Goal: Information Seeking & Learning: Check status

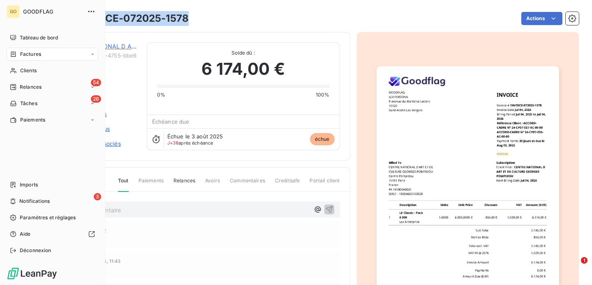
click at [29, 53] on span "Factures" at bounding box center [30, 54] width 21 height 7
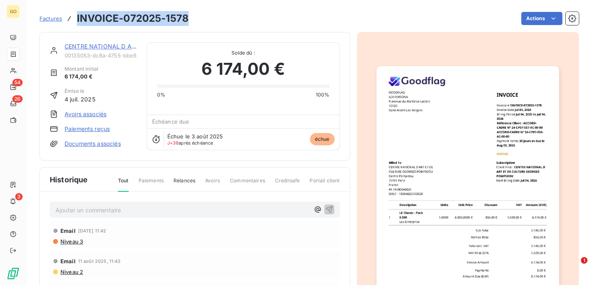
click at [48, 20] on span "Factures" at bounding box center [50, 18] width 23 height 7
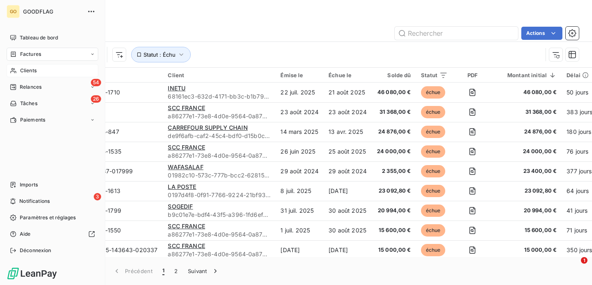
click at [30, 67] on span "Clients" at bounding box center [28, 70] width 16 height 7
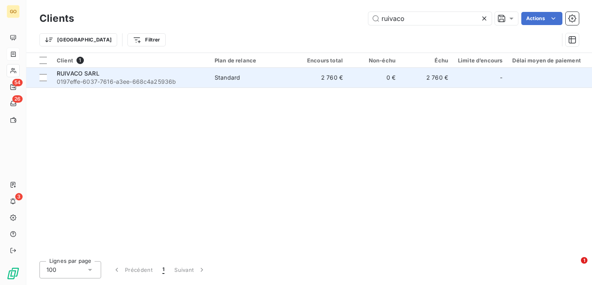
type input "ruivaco"
click at [87, 72] on span "RUIVACO SARL" at bounding box center [78, 73] width 43 height 7
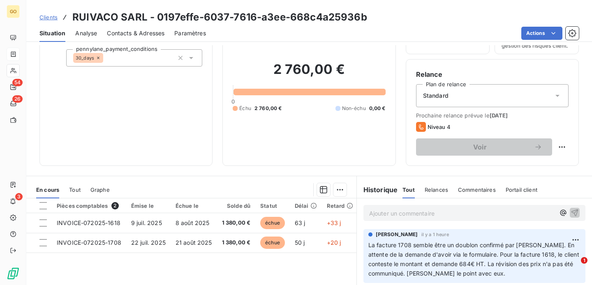
scroll to position [72, 0]
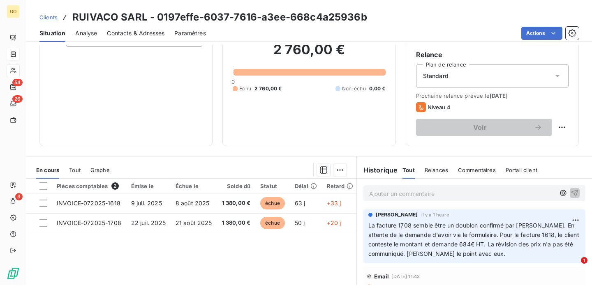
click at [408, 192] on p "Ajouter un commentaire ﻿" at bounding box center [462, 194] width 186 height 10
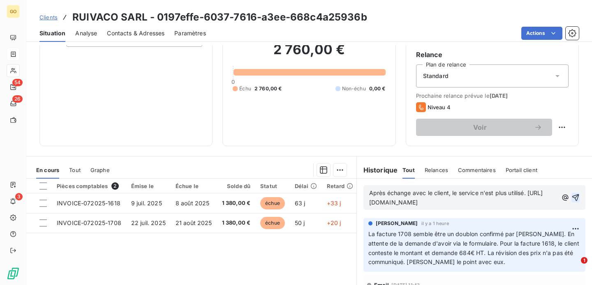
click at [576, 201] on icon "button" at bounding box center [574, 197] width 7 height 7
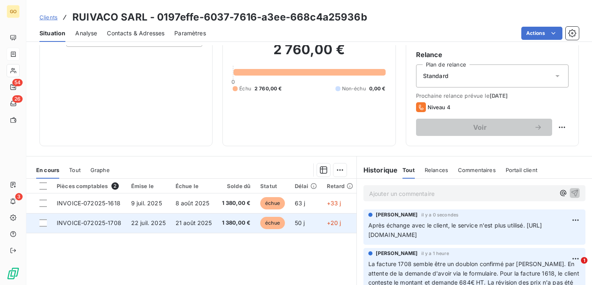
click at [100, 223] on span "INVOICE-072025-1708" at bounding box center [89, 222] width 64 height 7
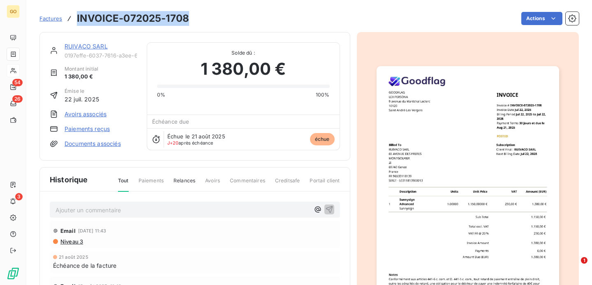
drag, startPoint x: 191, startPoint y: 19, endPoint x: 72, endPoint y: 19, distance: 118.7
click at [71, 19] on div "Factures INVOICE-072025-1708 Actions" at bounding box center [308, 18] width 539 height 17
copy h3 "INVOICE-072025-1708"
click at [52, 18] on span "Factures" at bounding box center [50, 18] width 23 height 7
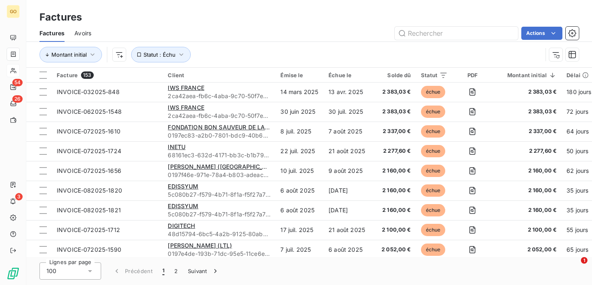
scroll to position [1024, 0]
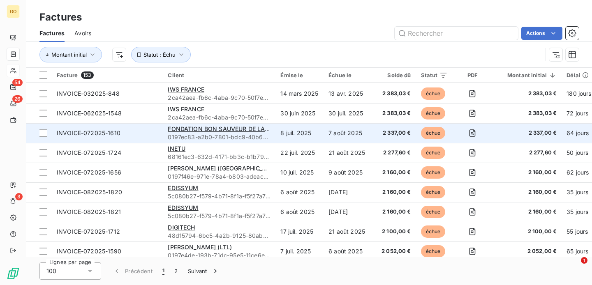
click at [274, 135] on td "FONDATION BON SAUVEUR DE LA MANCHE 0197ec83-a2b0-7801-bdc9-40b6a2a62ee6" at bounding box center [219, 133] width 113 height 20
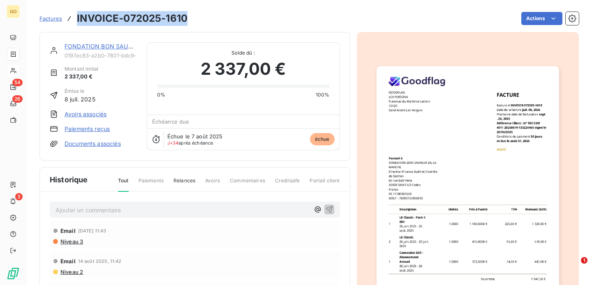
drag, startPoint x: 187, startPoint y: 18, endPoint x: 75, endPoint y: 19, distance: 112.1
click at [74, 19] on div "Factures INVOICE-072025-1610 Actions" at bounding box center [308, 18] width 539 height 17
copy h3 "INVOICE-072025-1610"
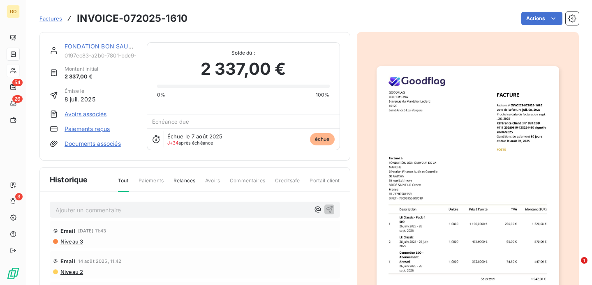
click at [156, 208] on p "Ajouter un commentaire ﻿" at bounding box center [182, 210] width 254 height 10
click at [331, 209] on icon "button" at bounding box center [328, 209] width 7 height 7
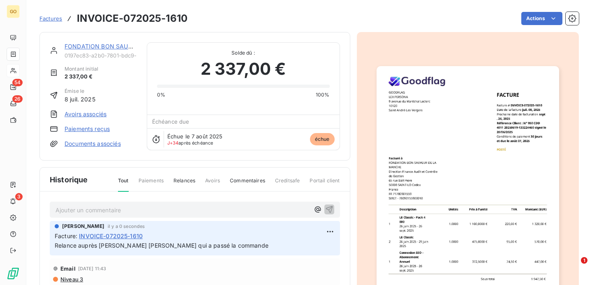
click at [47, 19] on span "Factures" at bounding box center [50, 18] width 23 height 7
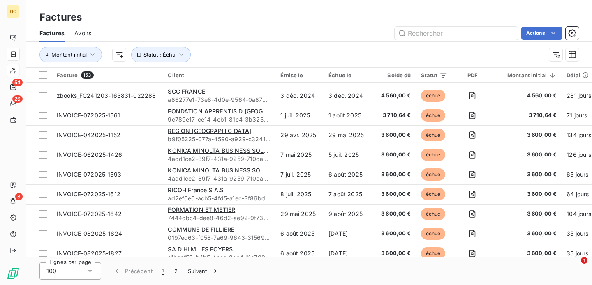
scroll to position [719, 0]
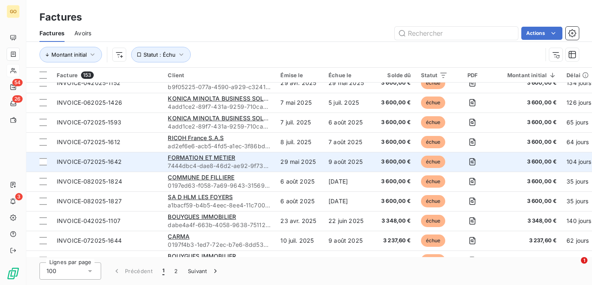
click at [154, 160] on span "INVOICE-072025-1642" at bounding box center [107, 162] width 101 height 8
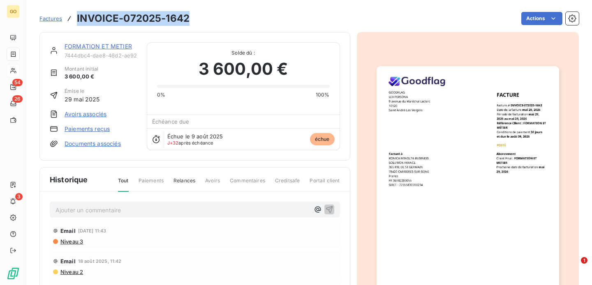
drag, startPoint x: 189, startPoint y: 18, endPoint x: 78, endPoint y: 21, distance: 110.9
click at [78, 21] on div "Factures INVOICE-072025-1642 Actions" at bounding box center [308, 18] width 539 height 17
copy h3 "INVOICE-072025-1642"
click at [55, 18] on span "Factures" at bounding box center [50, 18] width 23 height 7
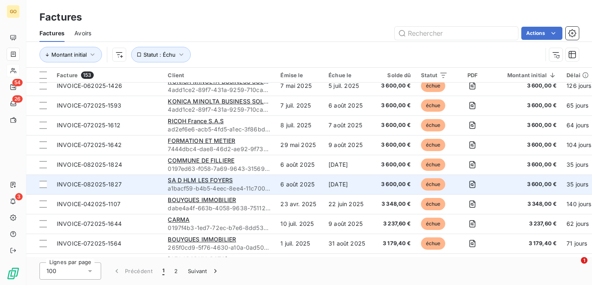
scroll to position [772, 0]
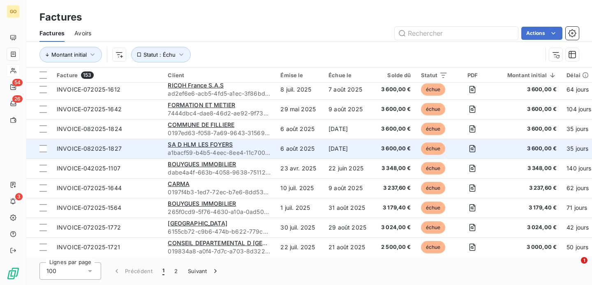
click at [272, 144] on td "SA D HLM LES FOYERS a1bacf59-b4b5-4eec-8ee4-11c7004a1e1a" at bounding box center [219, 149] width 113 height 20
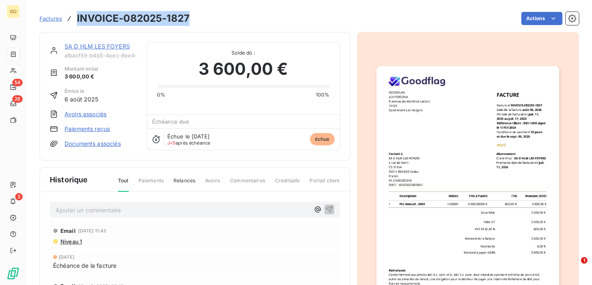
drag, startPoint x: 189, startPoint y: 18, endPoint x: 77, endPoint y: 19, distance: 111.7
click at [77, 19] on div "Factures INVOICE-082025-1827 Actions" at bounding box center [308, 18] width 539 height 17
copy h3 "INVOICE-082025-1827"
click at [47, 17] on span "Factures" at bounding box center [50, 18] width 23 height 7
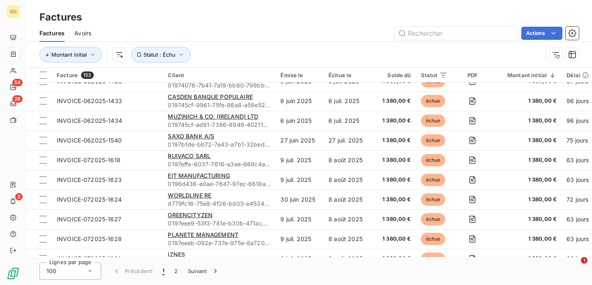
scroll to position [1510, 0]
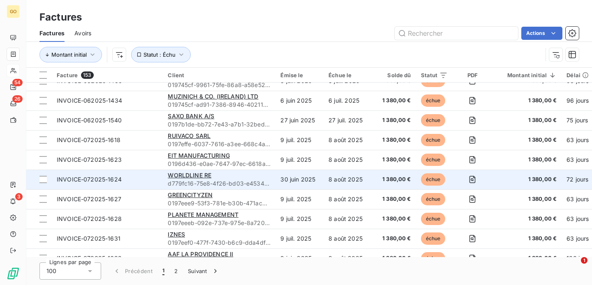
click at [256, 174] on div "WORLDLINE RE" at bounding box center [219, 175] width 103 height 8
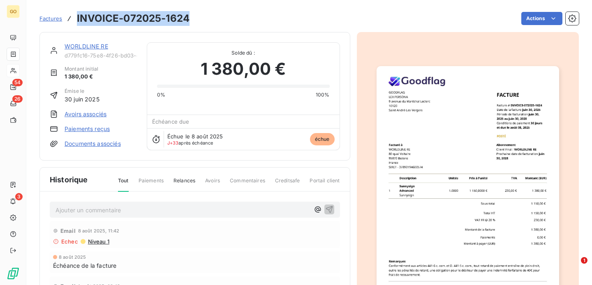
drag, startPoint x: 189, startPoint y: 21, endPoint x: 78, endPoint y: 23, distance: 110.9
click at [77, 22] on div "Factures INVOICE-072025-1624 Actions" at bounding box center [308, 18] width 539 height 17
copy h3 "INVOICE-072025-1624"
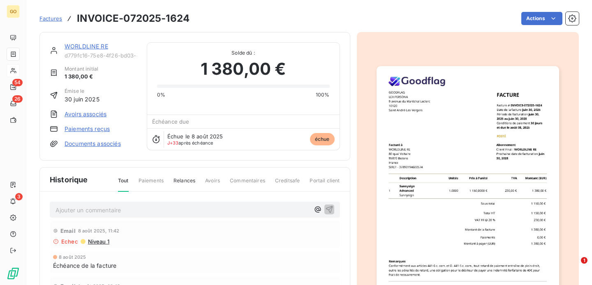
click at [96, 242] on span "Niveau 1" at bounding box center [98, 241] width 22 height 7
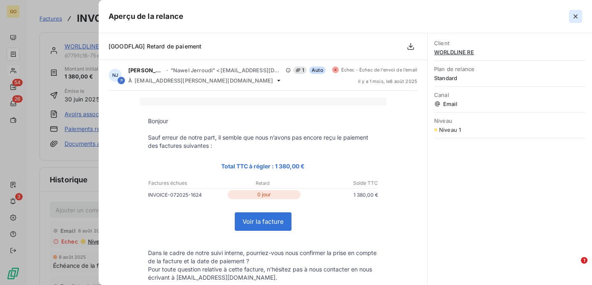
click at [573, 18] on icon "button" at bounding box center [575, 16] width 8 height 8
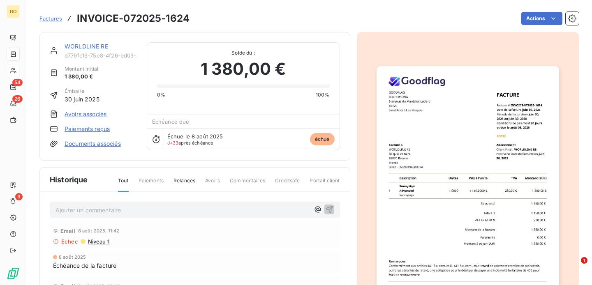
click at [48, 16] on span "Factures" at bounding box center [50, 18] width 23 height 7
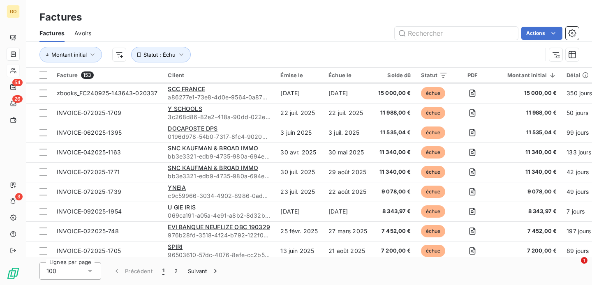
scroll to position [162, 0]
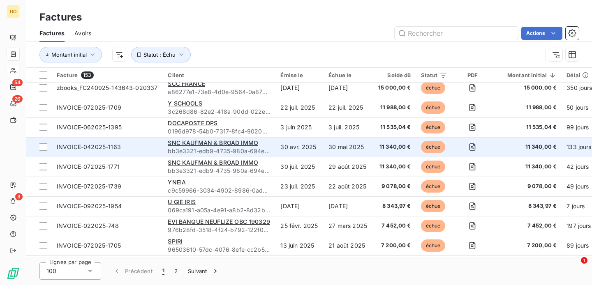
click at [131, 146] on span "INVOICE-042025-1163" at bounding box center [107, 147] width 101 height 8
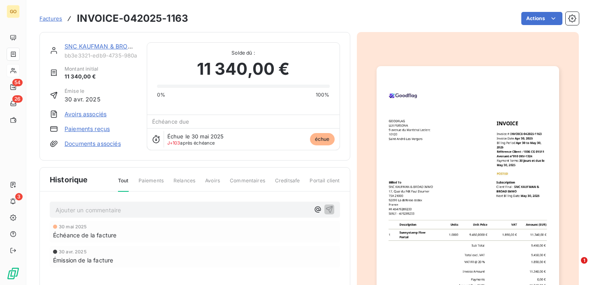
click at [173, 15] on h3 "INVOICE-042025-1163" at bounding box center [132, 18] width 111 height 15
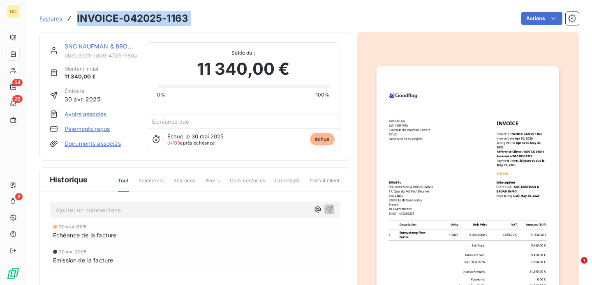
click at [173, 15] on h3 "INVOICE-042025-1163" at bounding box center [132, 18] width 111 height 15
copy section "INVOICE-042025-1163 Actions"
click at [58, 16] on span "Factures" at bounding box center [50, 18] width 23 height 7
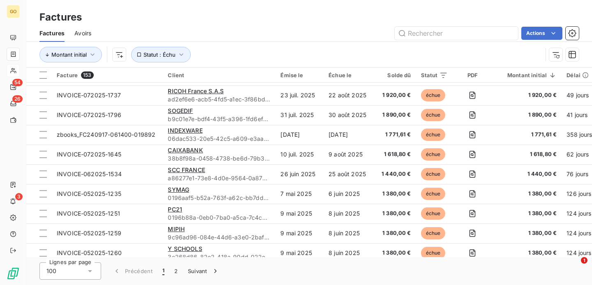
scroll to position [1220, 0]
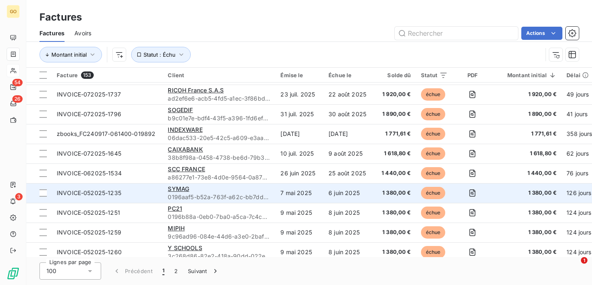
click at [146, 194] on span "INVOICE-052025-1235" at bounding box center [107, 193] width 101 height 8
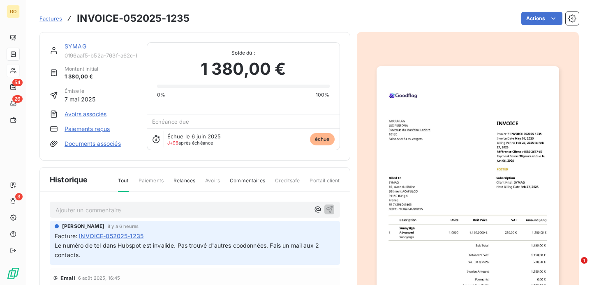
click at [56, 21] on span "Factures" at bounding box center [50, 18] width 23 height 7
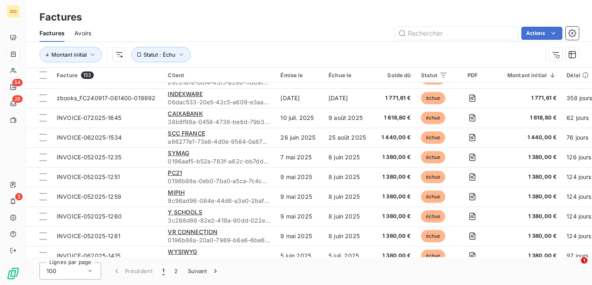
scroll to position [1392, 0]
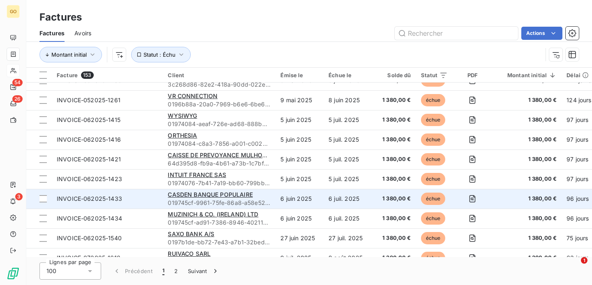
click at [134, 196] on span "INVOICE-062025-1433" at bounding box center [107, 199] width 101 height 8
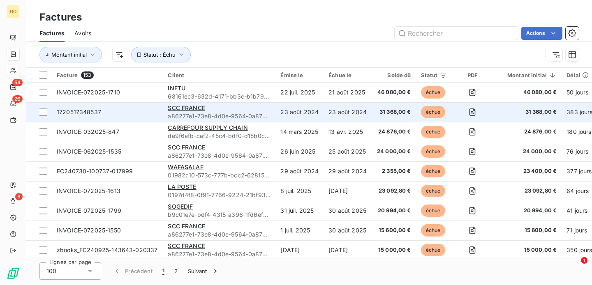
click at [83, 111] on span "1720517348537" at bounding box center [79, 111] width 44 height 7
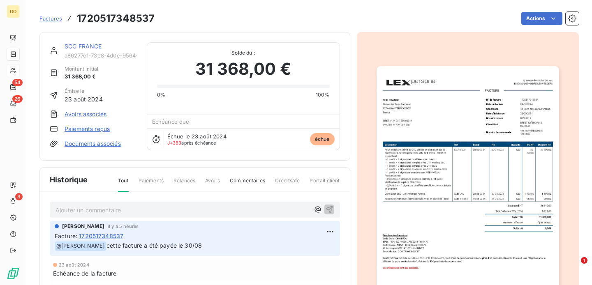
click at [100, 18] on h3 "1720517348537" at bounding box center [116, 18] width 78 height 15
click at [173, 19] on div "Actions" at bounding box center [371, 18] width 414 height 13
drag, startPoint x: 154, startPoint y: 17, endPoint x: 74, endPoint y: 23, distance: 80.7
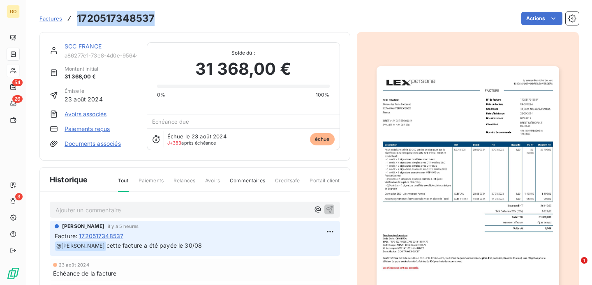
click at [74, 23] on div "Factures 1720517348537 Actions" at bounding box center [308, 18] width 539 height 17
copy h3 "1720517348537"
click at [94, 47] on link "SCC FRANCE" at bounding box center [82, 46] width 37 height 7
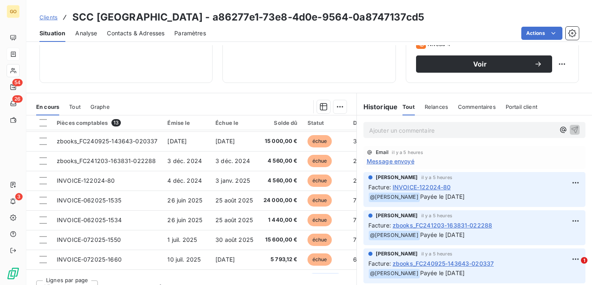
scroll to position [39, 0]
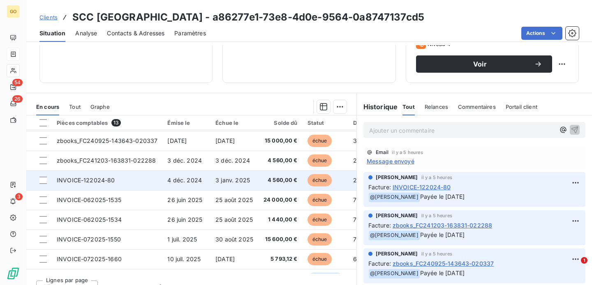
click at [107, 178] on span "INVOICE-122024-80" at bounding box center [86, 180] width 58 height 7
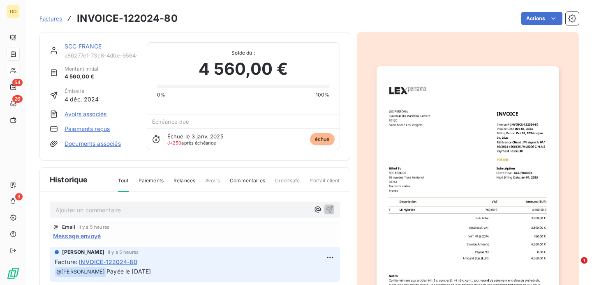
click at [114, 16] on h3 "INVOICE-122024-80" at bounding box center [127, 18] width 101 height 15
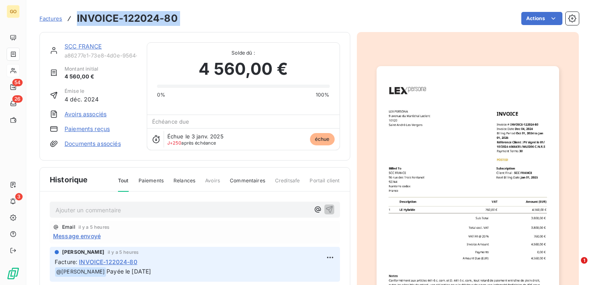
click at [114, 16] on h3 "INVOICE-122024-80" at bounding box center [127, 18] width 101 height 15
copy section "INVOICE-122024-80 Actions"
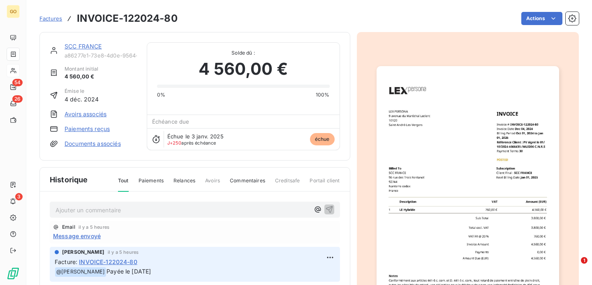
click at [81, 48] on link "SCC FRANCE" at bounding box center [82, 46] width 37 height 7
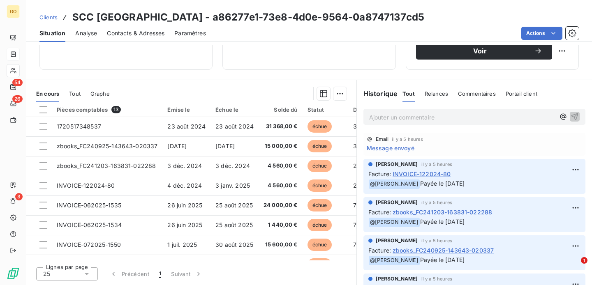
scroll to position [21, 0]
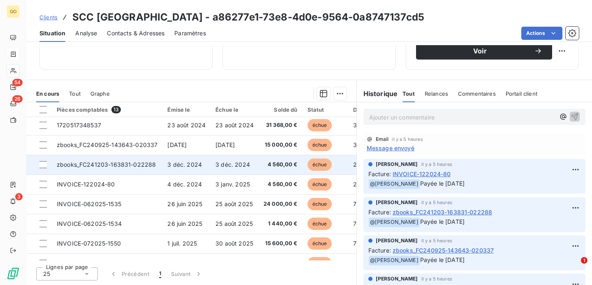
click at [136, 166] on span "zbooks_FC241203-163831-022288" at bounding box center [106, 164] width 99 height 7
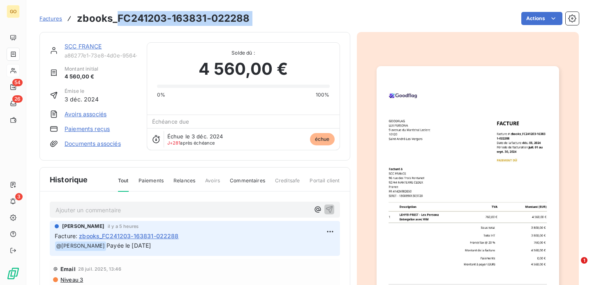
drag, startPoint x: 118, startPoint y: 16, endPoint x: 260, endPoint y: 17, distance: 142.1
click at [261, 18] on div "Factures zbooks_FC241203-163831-022288 Actions" at bounding box center [308, 18] width 539 height 17
copy section "FC241203-163831-022288 Actions"
click at [53, 18] on span "Factures" at bounding box center [50, 18] width 23 height 7
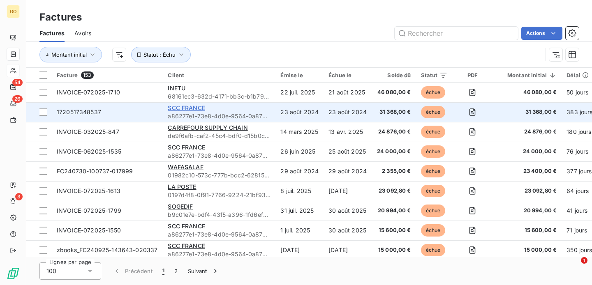
click at [196, 108] on span "SCC FRANCE" at bounding box center [186, 107] width 37 height 7
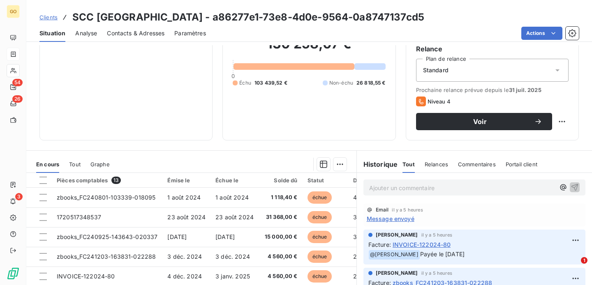
scroll to position [149, 0]
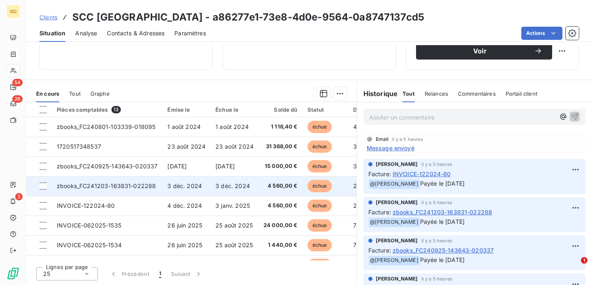
click at [116, 184] on span "zbooks_FC241203-163831-022288" at bounding box center [106, 185] width 99 height 7
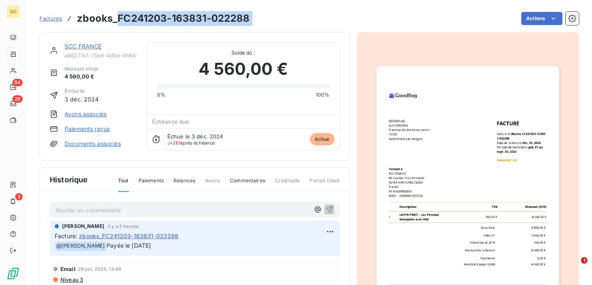
drag, startPoint x: 117, startPoint y: 17, endPoint x: 264, endPoint y: 18, distance: 147.1
click at [264, 18] on div "Factures zbooks_FC241203-163831-022288 Actions" at bounding box center [308, 18] width 539 height 17
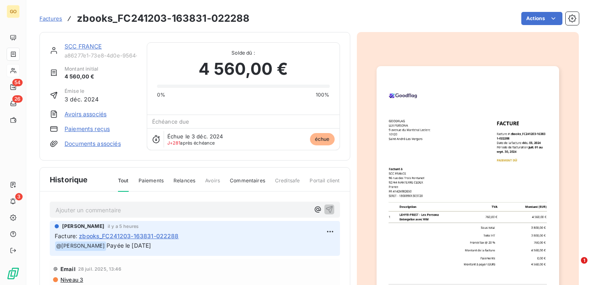
click at [82, 45] on link "SCC FRANCE" at bounding box center [82, 46] width 37 height 7
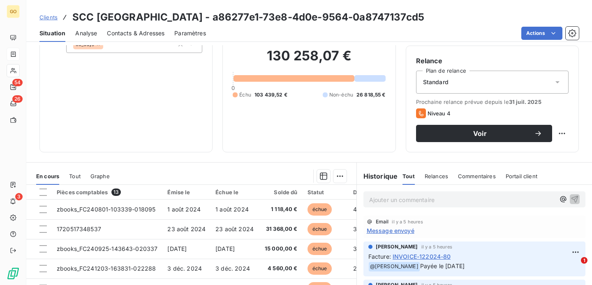
scroll to position [149, 0]
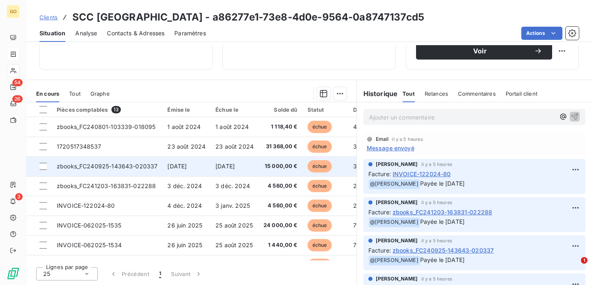
click at [145, 167] on span "zbooks_FC240925-143643-020337" at bounding box center [107, 166] width 101 height 7
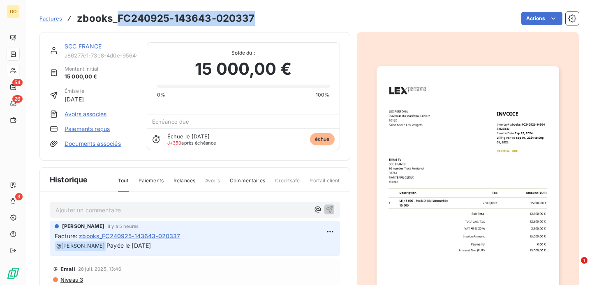
drag, startPoint x: 116, startPoint y: 16, endPoint x: 253, endPoint y: 24, distance: 137.8
click at [253, 24] on h3 "zbooks_FC240925-143643-020337" at bounding box center [165, 18] width 177 height 15
copy h3 "FC240925-143643-020337"
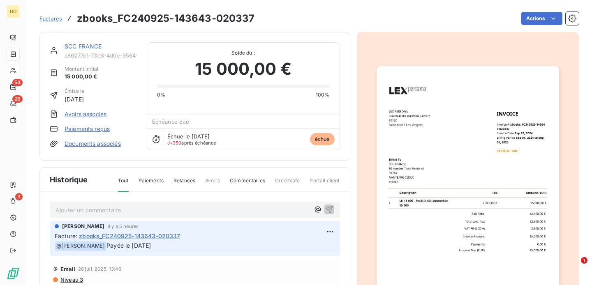
click at [82, 45] on link "SCC FRANCE" at bounding box center [82, 46] width 37 height 7
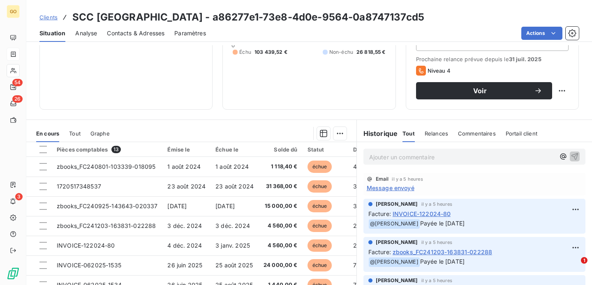
scroll to position [149, 0]
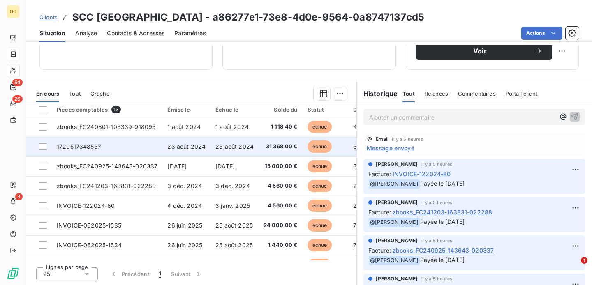
click at [83, 144] on span "1720517348537" at bounding box center [79, 146] width 44 height 7
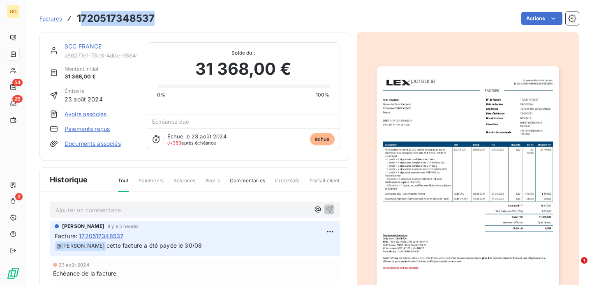
drag, startPoint x: 79, startPoint y: 16, endPoint x: 154, endPoint y: 22, distance: 75.8
click at [155, 23] on div "Factures 1720517348537 Actions" at bounding box center [308, 18] width 539 height 17
click at [97, 44] on link "SCC FRANCE" at bounding box center [82, 46] width 37 height 7
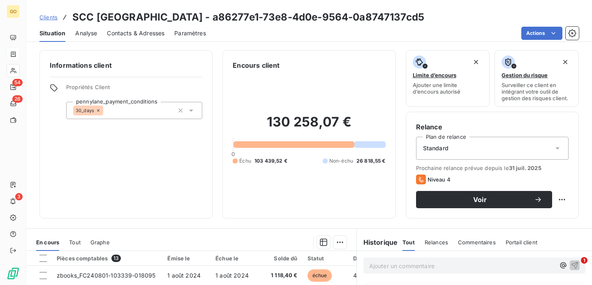
scroll to position [48, 0]
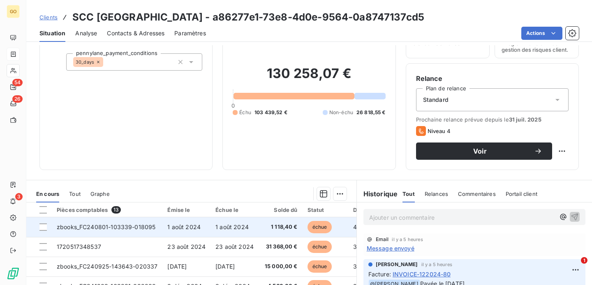
click at [136, 228] on span "zbooks_FC240801-103339-018095" at bounding box center [106, 226] width 99 height 7
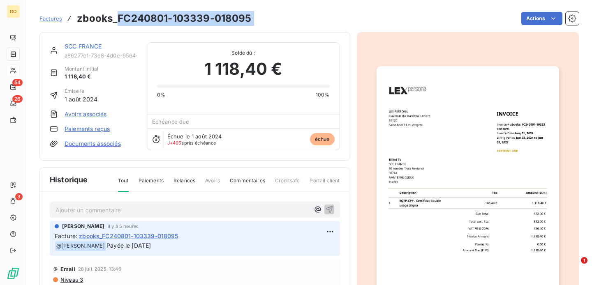
drag, startPoint x: 119, startPoint y: 16, endPoint x: 267, endPoint y: 25, distance: 148.5
click at [267, 25] on div "Factures zbooks_FC240801-103339-018095 Actions" at bounding box center [308, 18] width 539 height 17
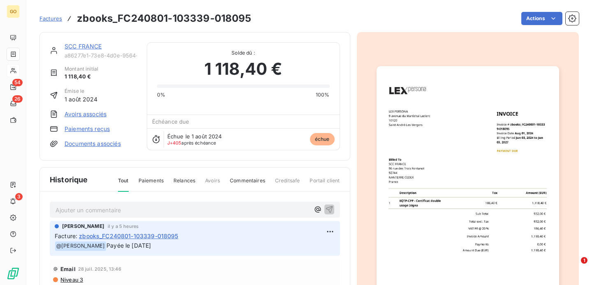
click at [85, 44] on link "SCC FRANCE" at bounding box center [82, 46] width 37 height 7
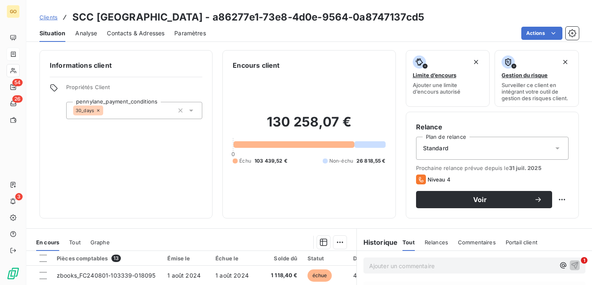
scroll to position [149, 0]
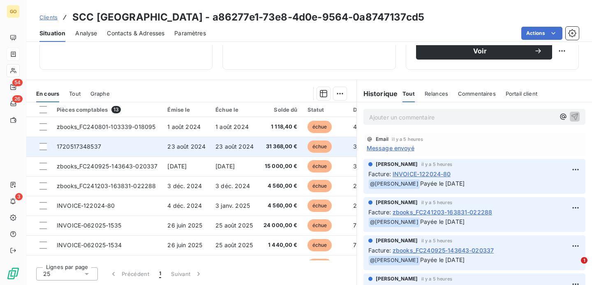
click at [88, 145] on span "1720517348537" at bounding box center [79, 146] width 44 height 7
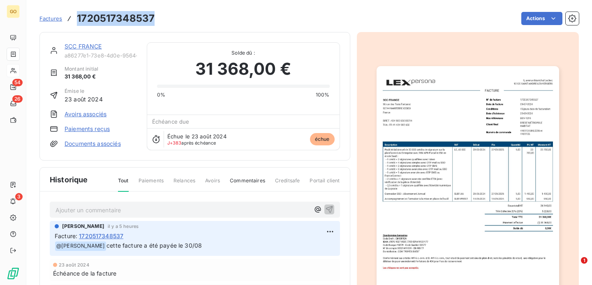
drag, startPoint x: 153, startPoint y: 18, endPoint x: 79, endPoint y: 17, distance: 73.9
click at [78, 17] on h3 "1720517348537" at bounding box center [116, 18] width 78 height 15
drag, startPoint x: 78, startPoint y: 18, endPoint x: 157, endPoint y: 22, distance: 79.8
click at [158, 23] on div "Factures 1720517348537 Actions" at bounding box center [308, 18] width 539 height 17
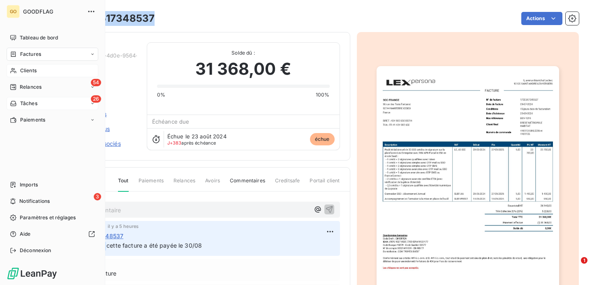
click at [24, 101] on span "Tâches" at bounding box center [28, 103] width 17 height 7
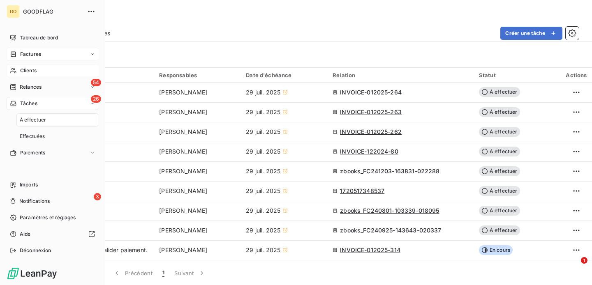
click at [53, 116] on div "À effectuer" at bounding box center [57, 119] width 82 height 13
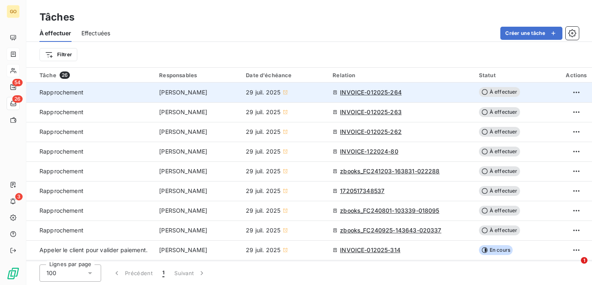
click at [426, 91] on div "INVOICE-012025-264" at bounding box center [400, 92] width 136 height 8
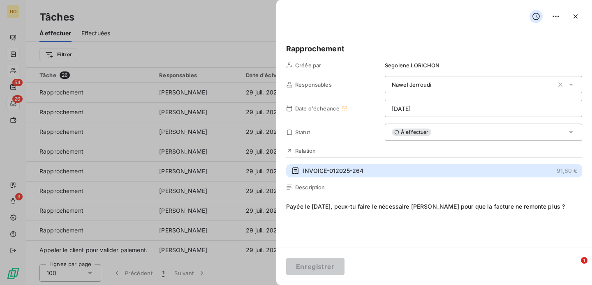
click at [318, 172] on span "INVOICE-012025-264" at bounding box center [333, 171] width 60 height 8
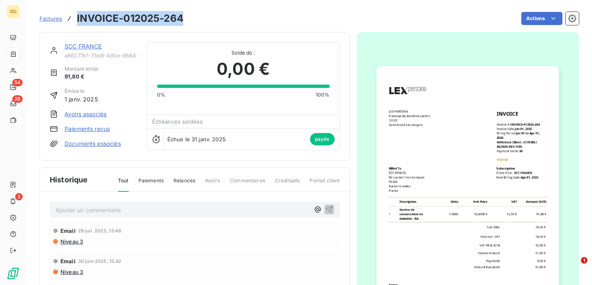
drag, startPoint x: 185, startPoint y: 18, endPoint x: 77, endPoint y: 16, distance: 107.6
click at [77, 16] on div "Factures INVOICE-012025-264 Actions" at bounding box center [308, 18] width 539 height 17
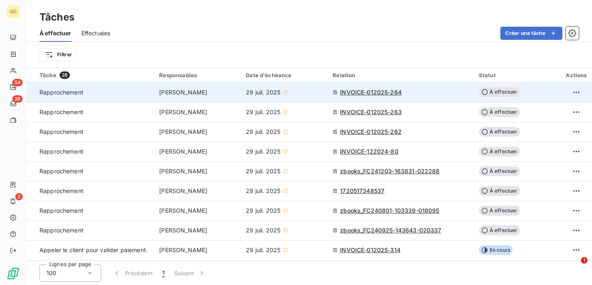
click at [432, 93] on div "INVOICE-012025-264" at bounding box center [400, 92] width 136 height 8
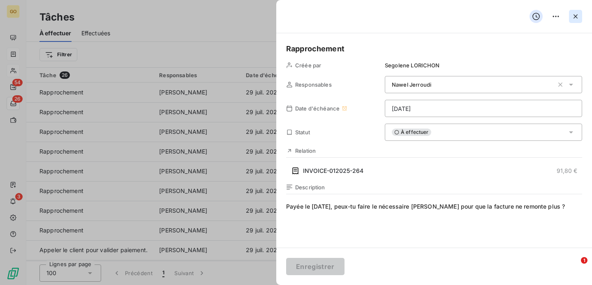
click at [574, 14] on icon "button" at bounding box center [575, 16] width 8 height 8
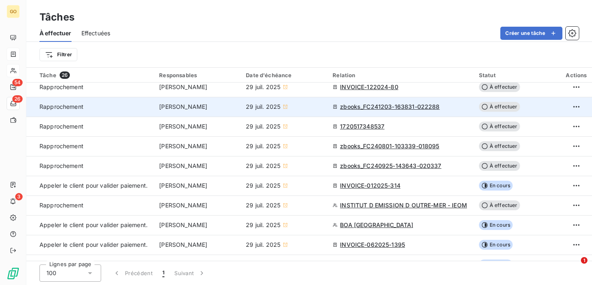
scroll to position [65, 0]
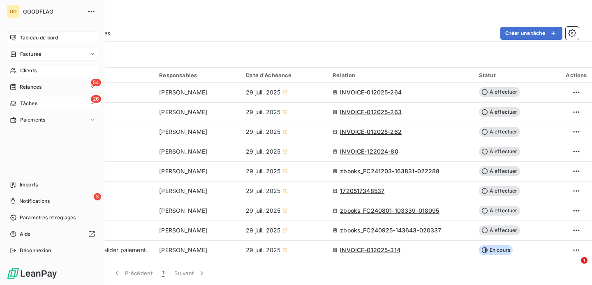
click at [31, 40] on span "Tableau de bord" at bounding box center [39, 37] width 38 height 7
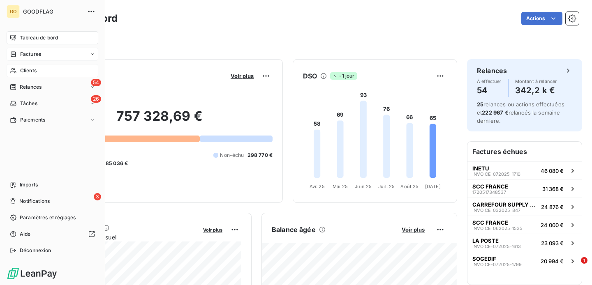
click at [32, 67] on span "Clients" at bounding box center [28, 70] width 16 height 7
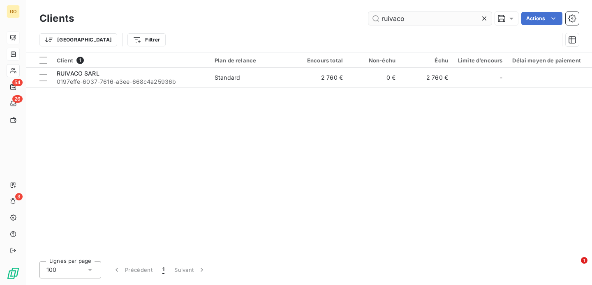
click at [426, 18] on input "ruivaco" at bounding box center [429, 18] width 123 height 13
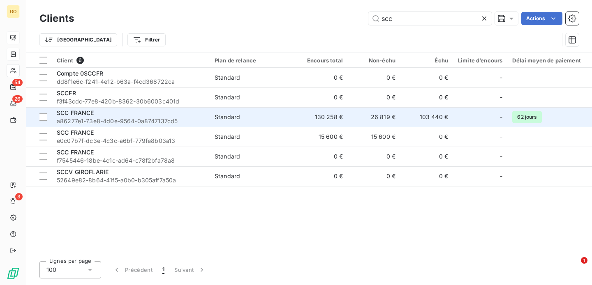
type input "scc"
click at [76, 113] on span "SCC FRANCE" at bounding box center [75, 112] width 37 height 7
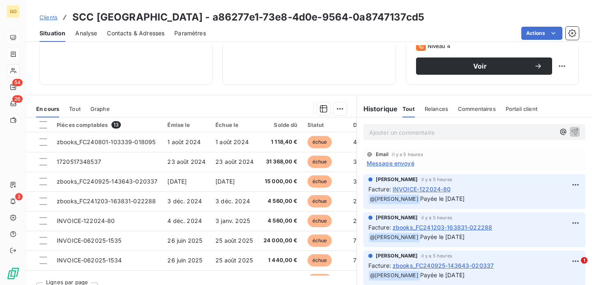
scroll to position [149, 0]
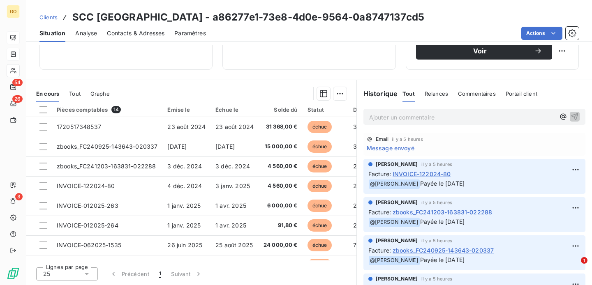
click at [50, 16] on span "Clients" at bounding box center [48, 17] width 18 height 7
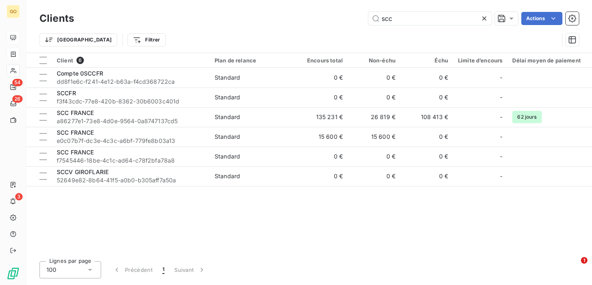
click at [486, 20] on icon at bounding box center [484, 18] width 8 height 8
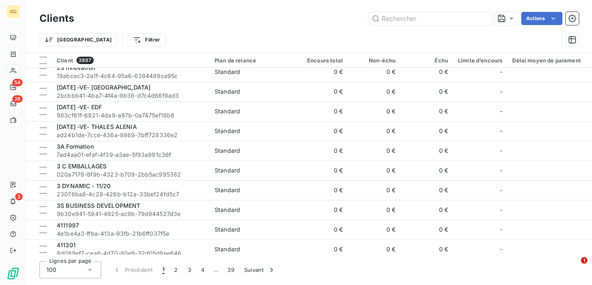
scroll to position [656, 0]
click at [332, 61] on html "GO 54 26 3 Clients Actions Trier Filtrer Client 3897 Plan de relance Encours to…" at bounding box center [296, 142] width 592 height 285
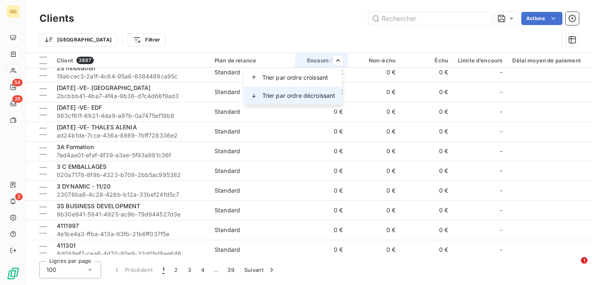
click at [311, 97] on span "Trier par ordre décroissant" at bounding box center [298, 96] width 73 height 8
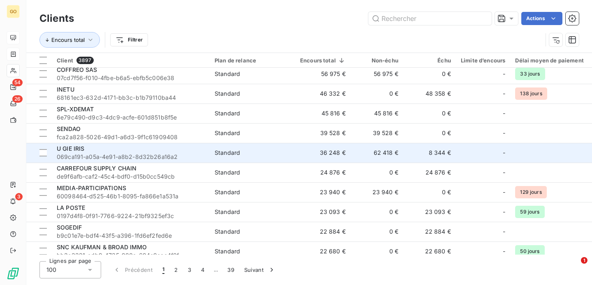
scroll to position [24, 0]
click at [304, 184] on td "23 940 €" at bounding box center [322, 192] width 55 height 20
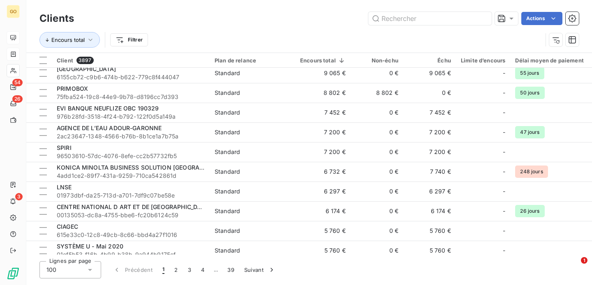
scroll to position [380, 0]
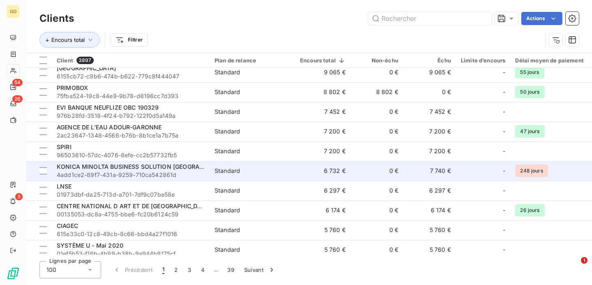
click at [264, 168] on span "Standard" at bounding box center [252, 171] width 76 height 8
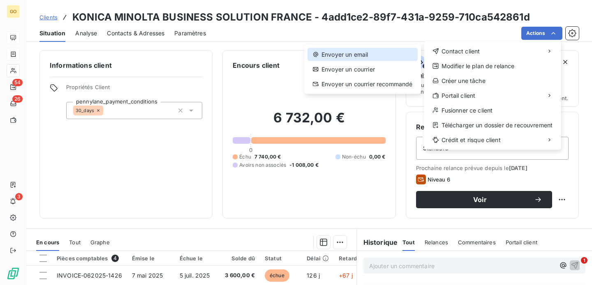
click at [384, 60] on div "Envoyer un email" at bounding box center [362, 54] width 110 height 13
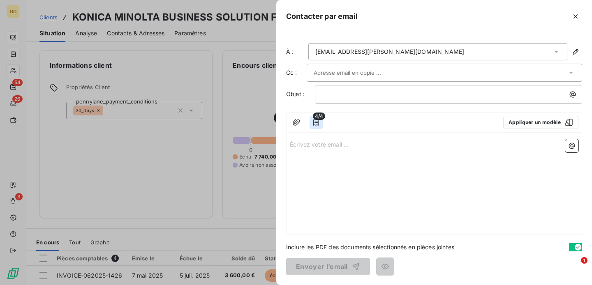
click at [320, 122] on icon "button" at bounding box center [316, 122] width 8 height 8
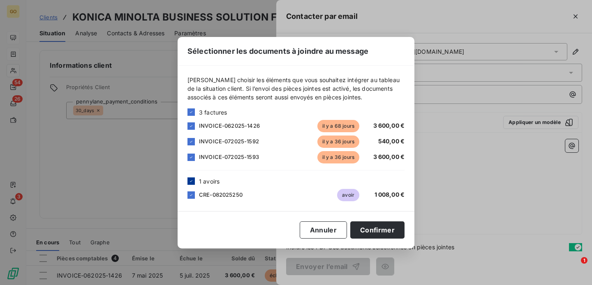
click at [191, 180] on icon at bounding box center [191, 181] width 5 height 5
click at [364, 229] on button "Confirmer" at bounding box center [377, 229] width 54 height 17
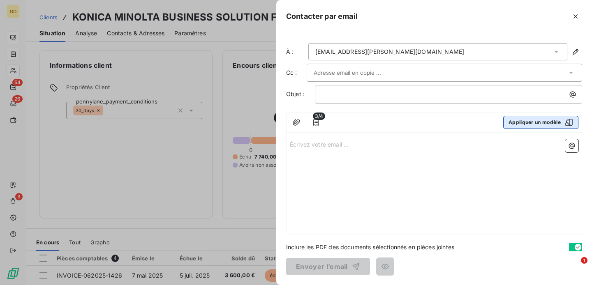
click at [558, 119] on button "Appliquer un modèle" at bounding box center [540, 122] width 75 height 13
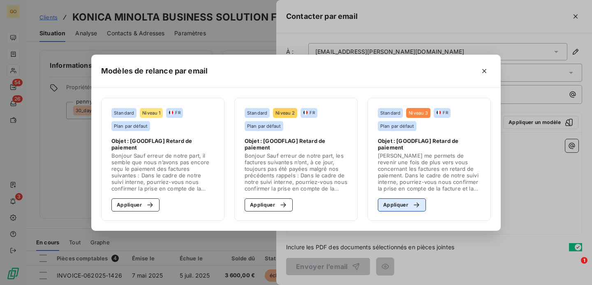
click at [386, 202] on button "Appliquer" at bounding box center [402, 204] width 48 height 13
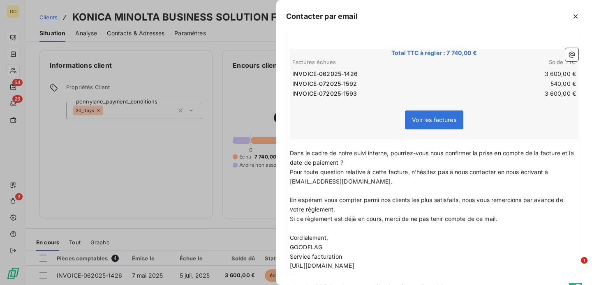
scroll to position [177, 0]
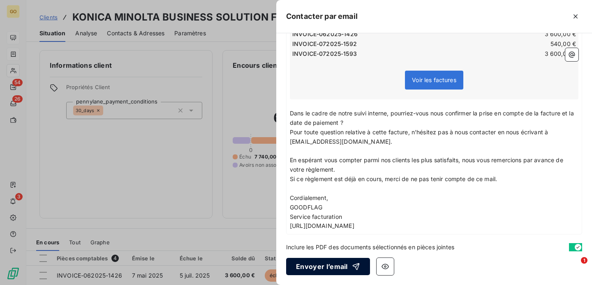
click at [336, 262] on button "Envoyer l’email" at bounding box center [328, 266] width 84 height 17
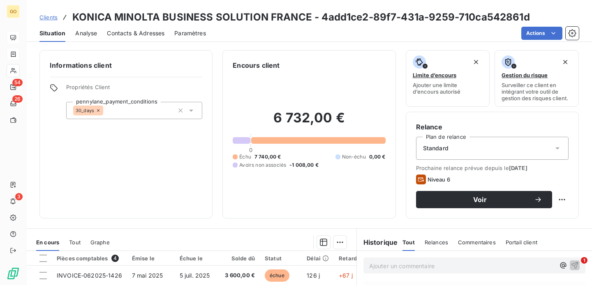
click at [46, 17] on span "Clients" at bounding box center [48, 17] width 18 height 7
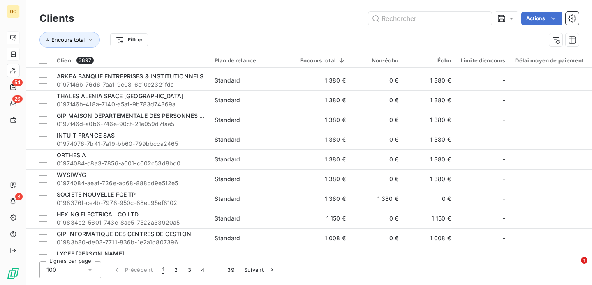
scroll to position [1788, 0]
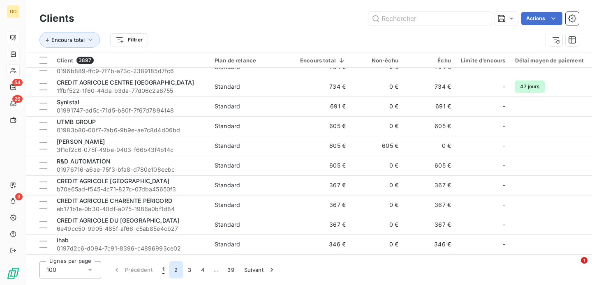
click at [175, 271] on button "2" at bounding box center [175, 269] width 13 height 17
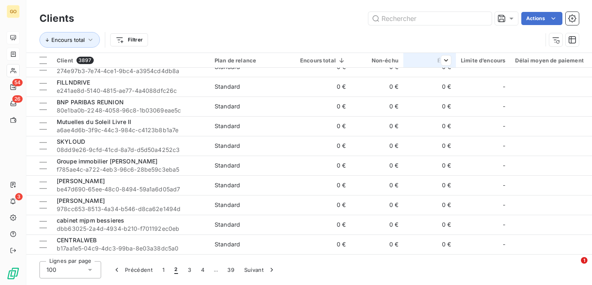
click at [437, 60] on div at bounding box center [442, 60] width 16 height 10
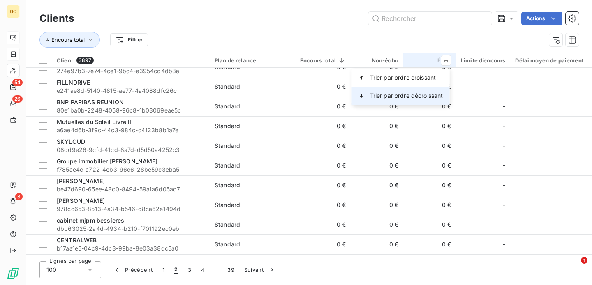
click at [415, 97] on span "Trier par ordre décroissant" at bounding box center [406, 96] width 73 height 8
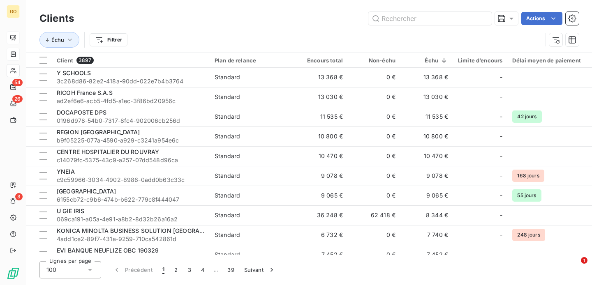
scroll to position [0, 0]
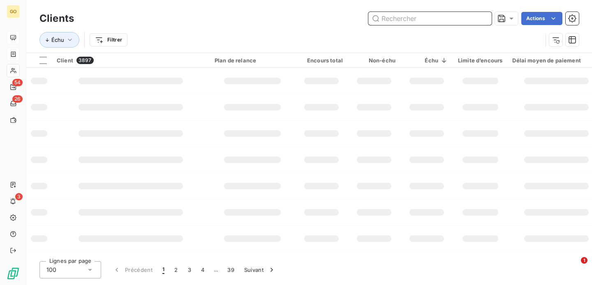
click at [393, 20] on input "text" at bounding box center [429, 18] width 123 height 13
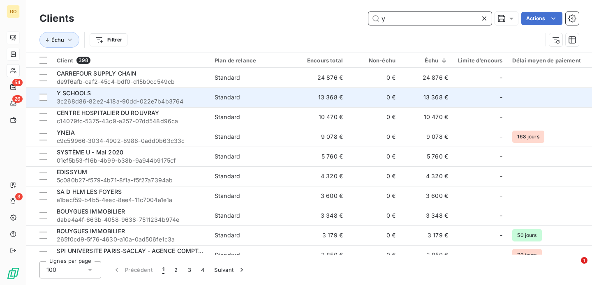
type input "y"
click at [136, 93] on div "Y SCHOOLS" at bounding box center [131, 93] width 148 height 8
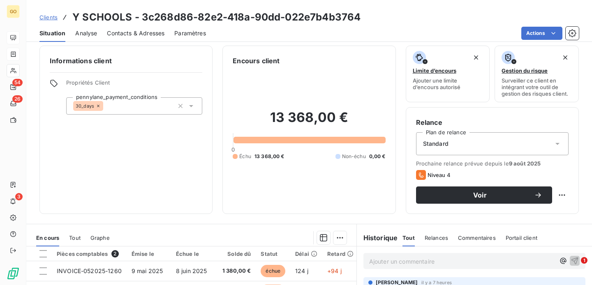
scroll to position [149, 0]
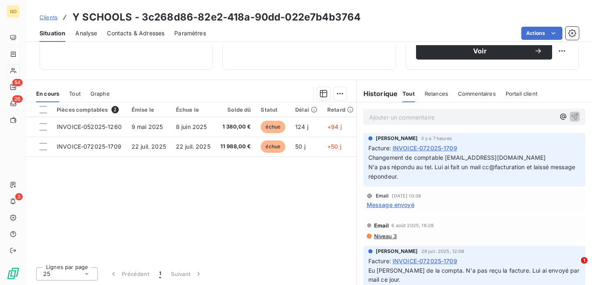
click at [394, 113] on p "Ajouter un commentaire ﻿" at bounding box center [462, 117] width 186 height 10
click at [368, 115] on div "La facture est actuellement dans notre circuit de validation." at bounding box center [474, 116] width 222 height 15
click at [535, 114] on p "La facture est actuellement dans notre circuit de validation." at bounding box center [462, 116] width 186 height 9
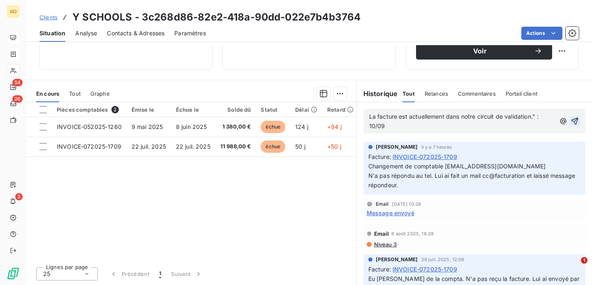
click at [574, 122] on icon "button" at bounding box center [574, 121] width 8 height 8
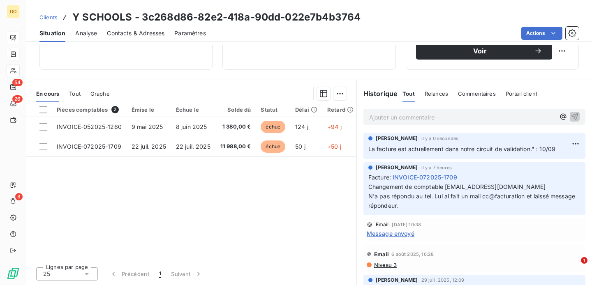
click at [55, 16] on span "Clients" at bounding box center [48, 17] width 18 height 7
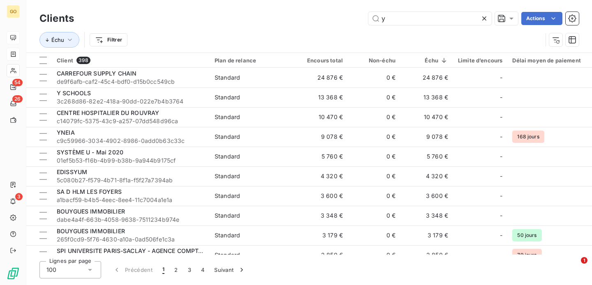
click at [482, 21] on icon at bounding box center [484, 18] width 8 height 8
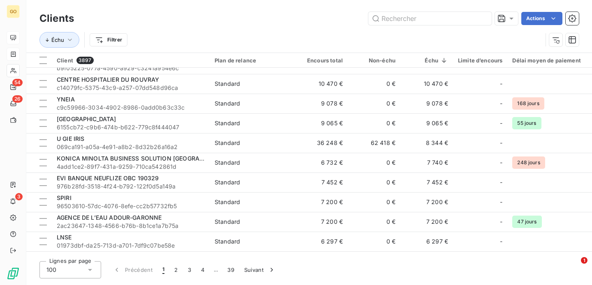
scroll to position [1788, 0]
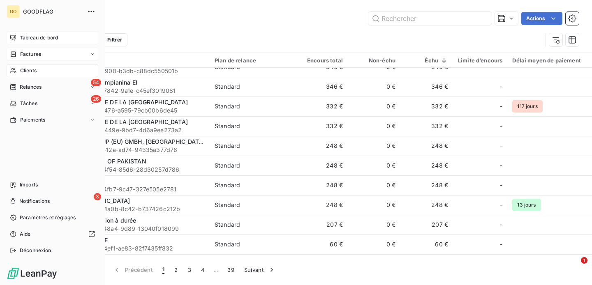
click at [37, 55] on span "Factures" at bounding box center [30, 54] width 21 height 7
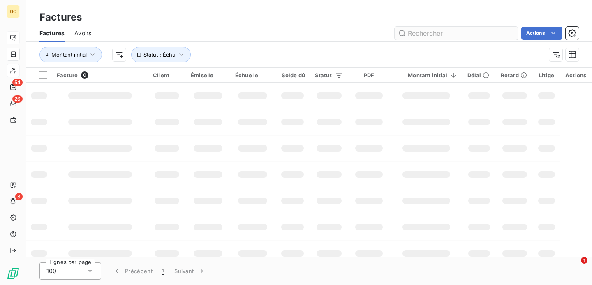
click at [426, 30] on input "text" at bounding box center [455, 33] width 123 height 13
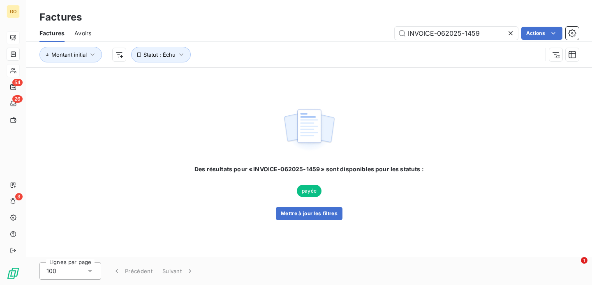
type input "INVOICE-062025-1459"
